Goal: Share content

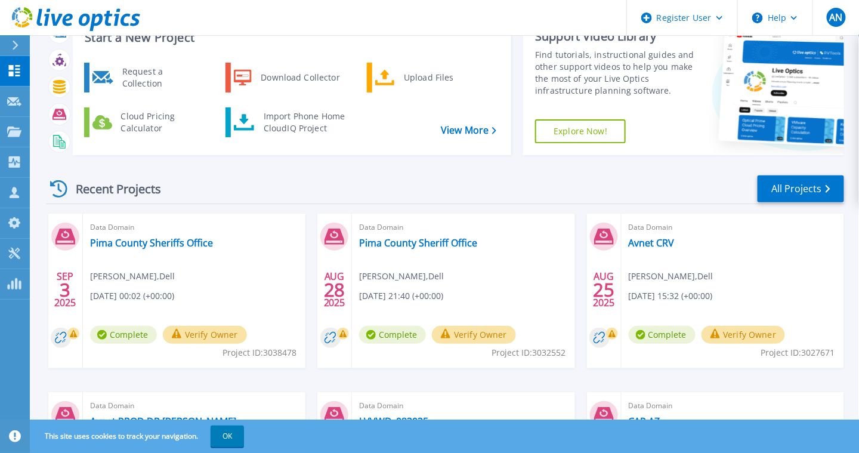
scroll to position [29, 0]
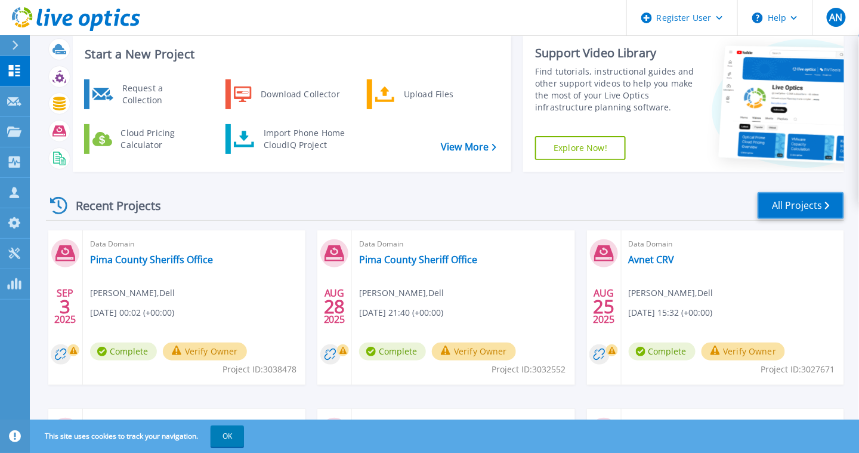
click at [815, 202] on link "All Projects" at bounding box center [801, 205] width 87 height 27
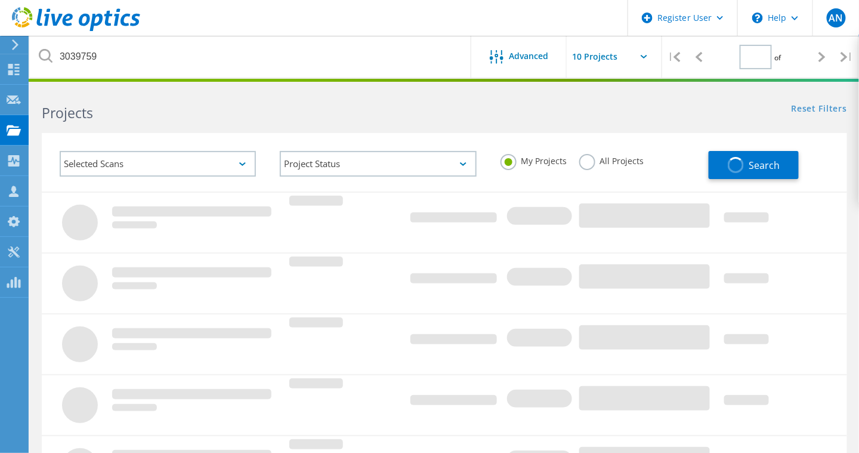
type input "1"
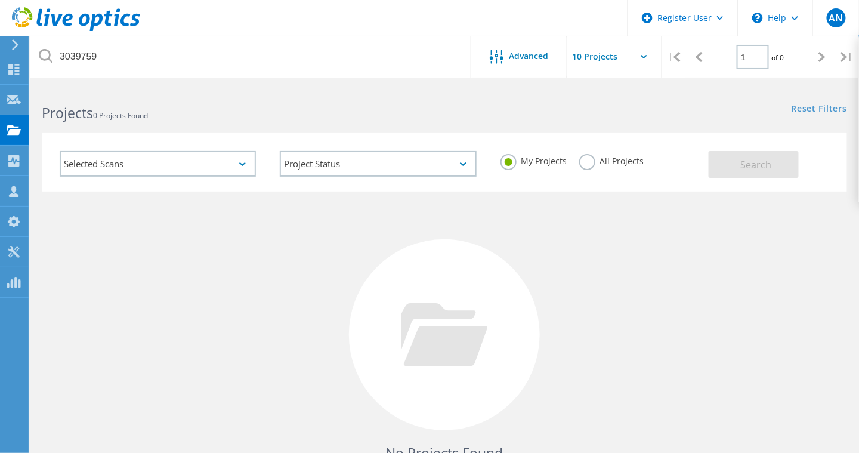
click at [587, 162] on label "All Projects" at bounding box center [611, 159] width 65 height 11
click at [0, 0] on input "All Projects" at bounding box center [0, 0] width 0 height 0
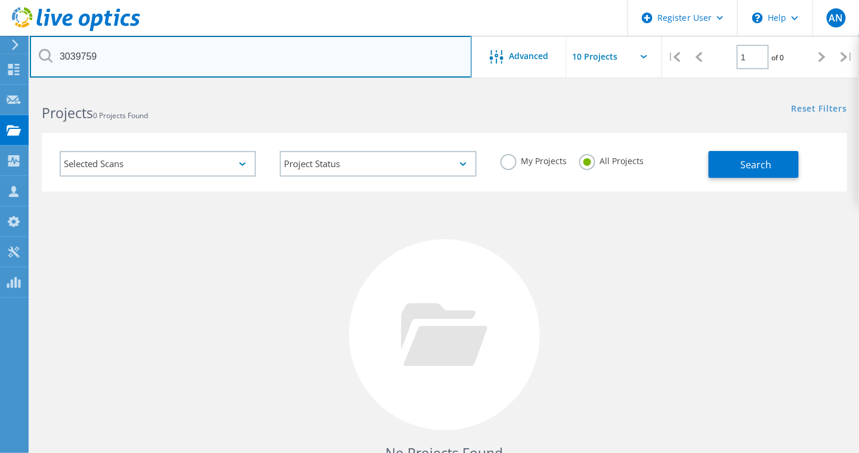
click at [404, 66] on input "3039759" at bounding box center [251, 57] width 442 height 42
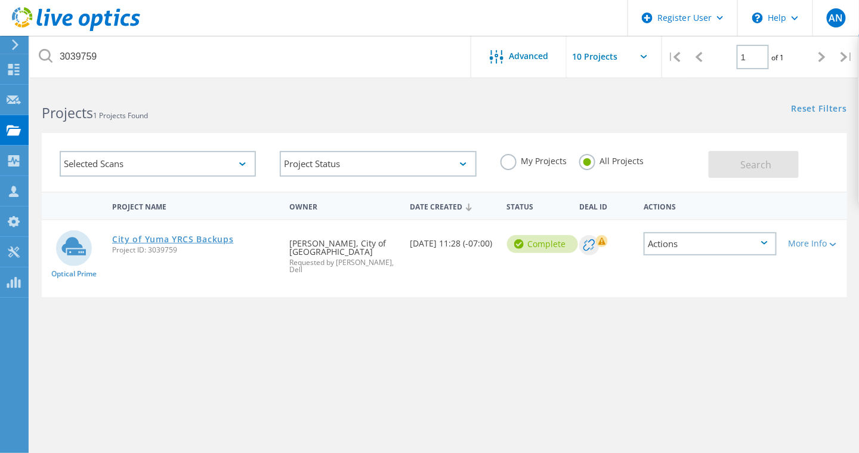
click at [218, 237] on link "City of Yuma YRCS Backups" at bounding box center [173, 239] width 122 height 8
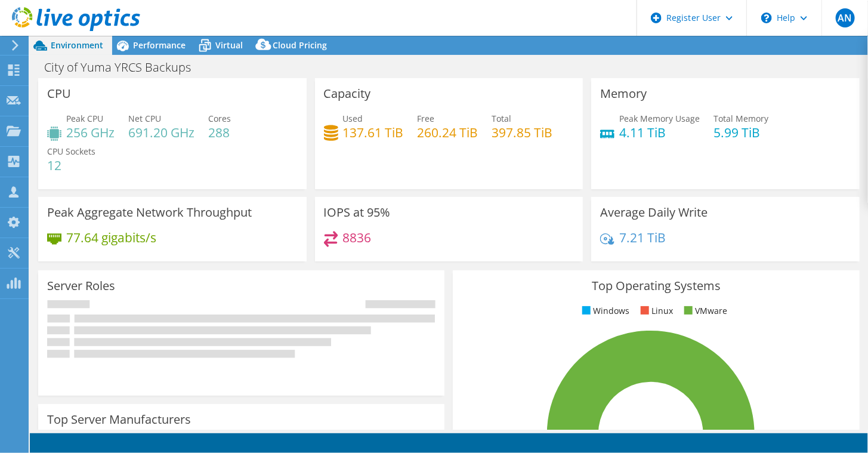
select select "USWest"
select select "USD"
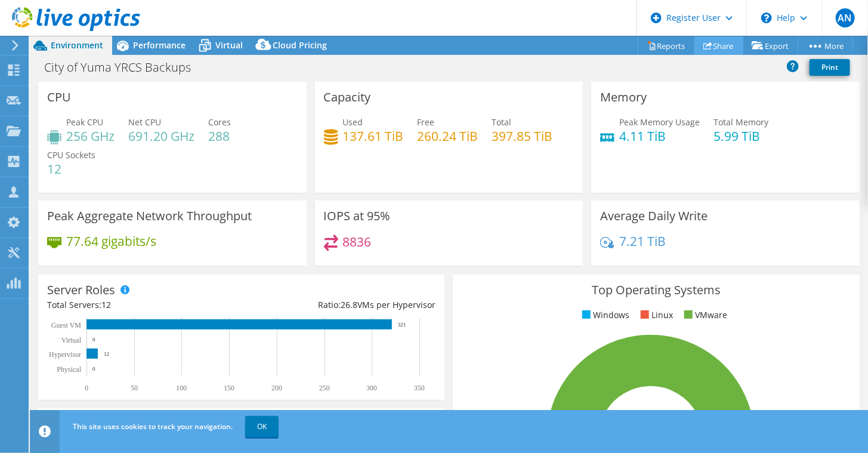
click at [706, 45] on icon at bounding box center [708, 45] width 9 height 9
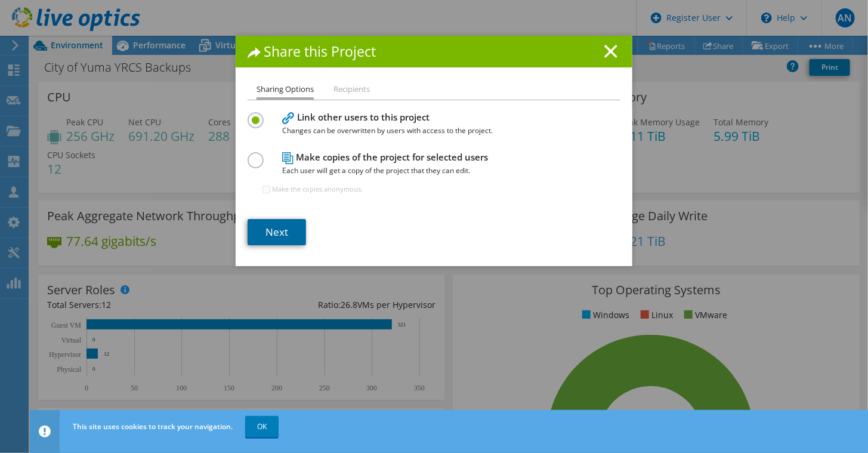
click at [273, 233] on link "Next" at bounding box center [277, 232] width 58 height 26
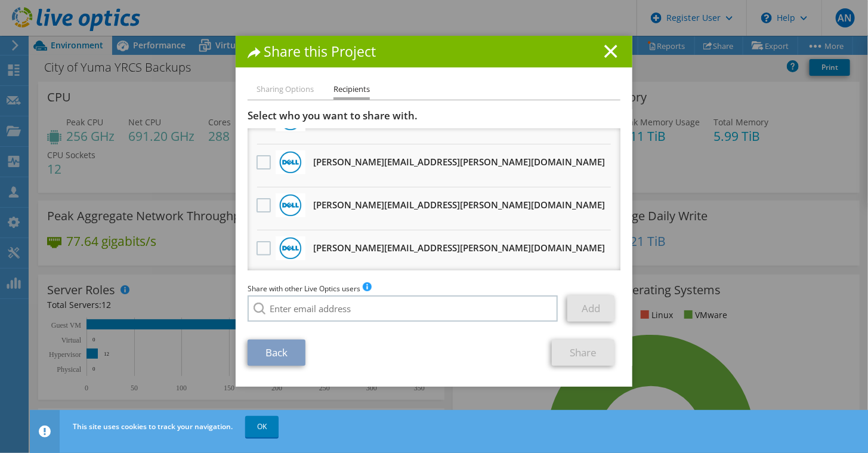
scroll to position [139, 0]
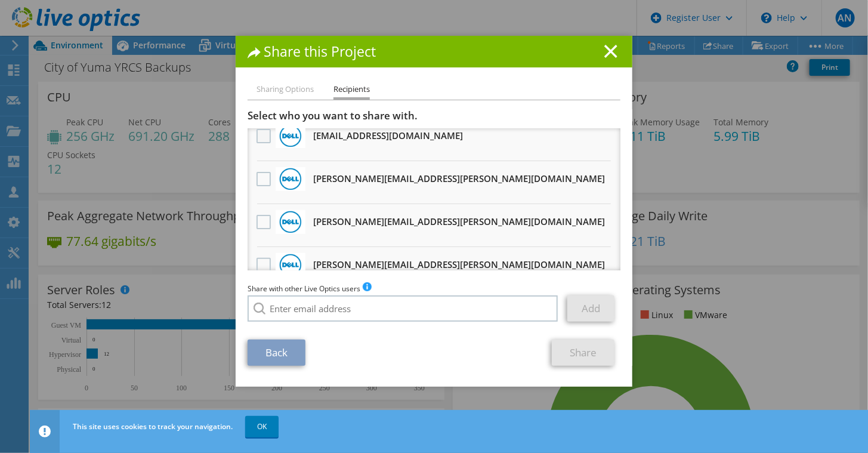
click at [259, 135] on label at bounding box center [265, 136] width 17 height 14
click at [0, 0] on input "checkbox" at bounding box center [0, 0] width 0 height 0
click at [572, 352] on link "Share" at bounding box center [583, 353] width 63 height 26
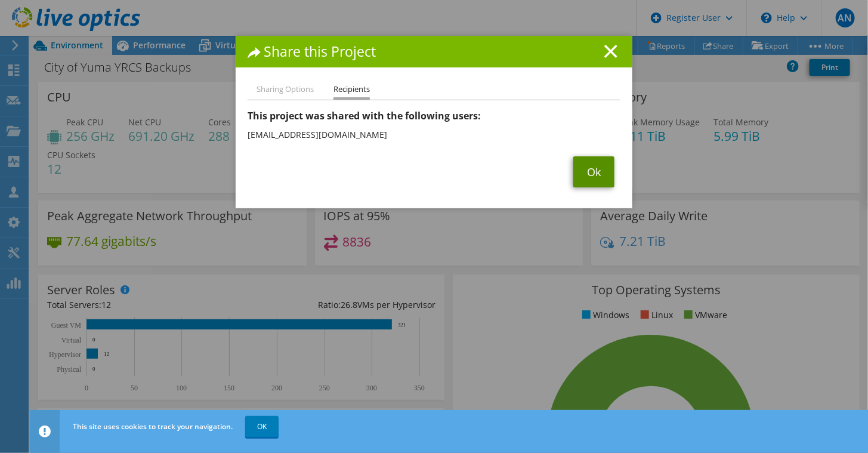
click at [598, 169] on link "Ok" at bounding box center [593, 171] width 41 height 31
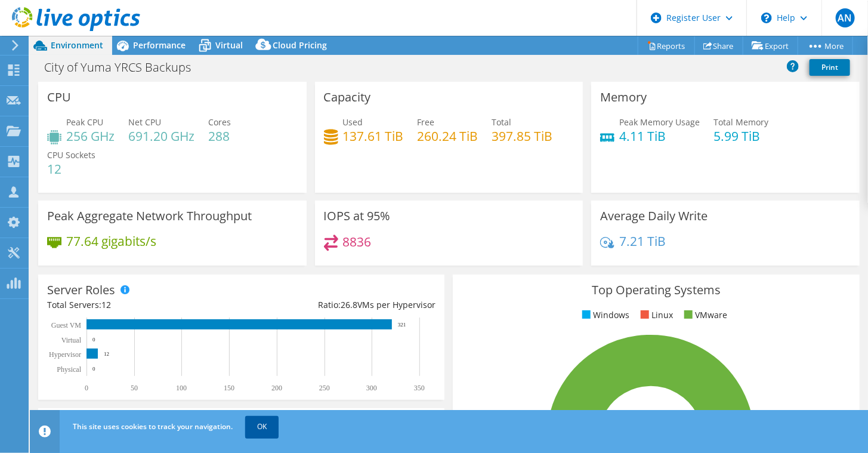
click at [267, 430] on link "OK" at bounding box center [261, 426] width 33 height 21
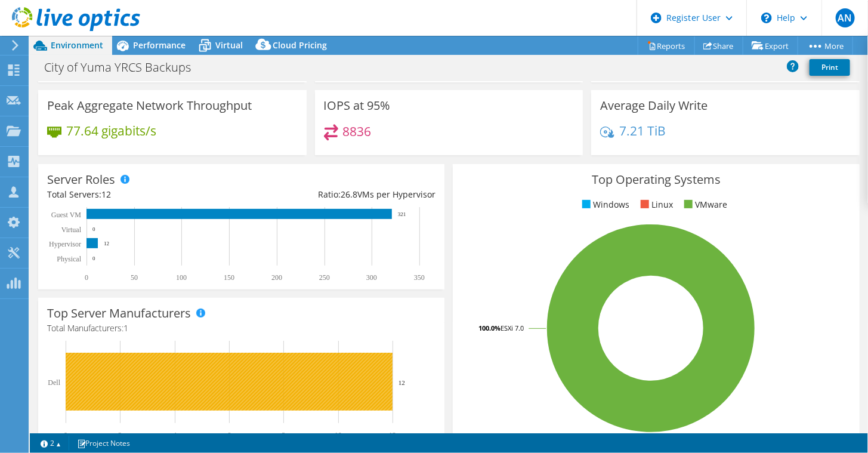
scroll to position [0, 0]
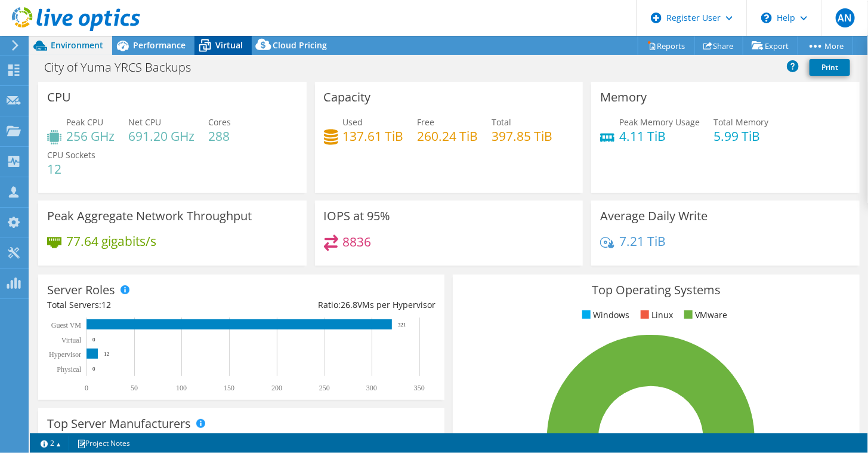
click at [213, 48] on icon at bounding box center [205, 45] width 21 height 21
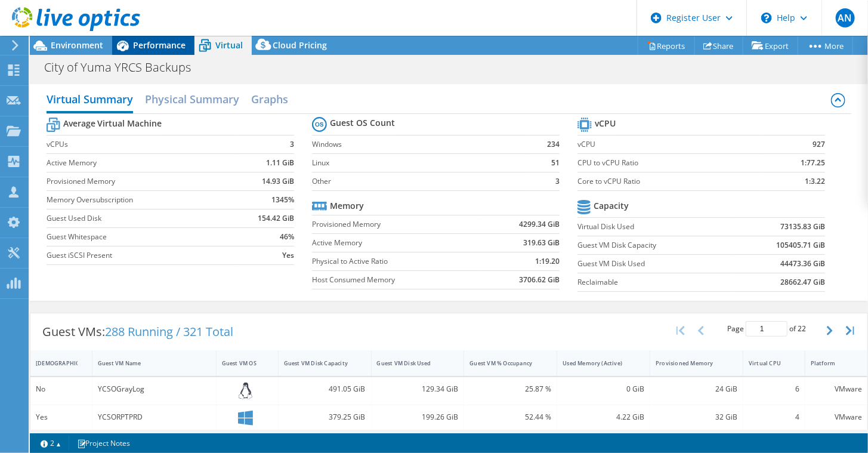
click at [169, 49] on span "Performance" at bounding box center [159, 44] width 53 height 11
